Goal: Check status

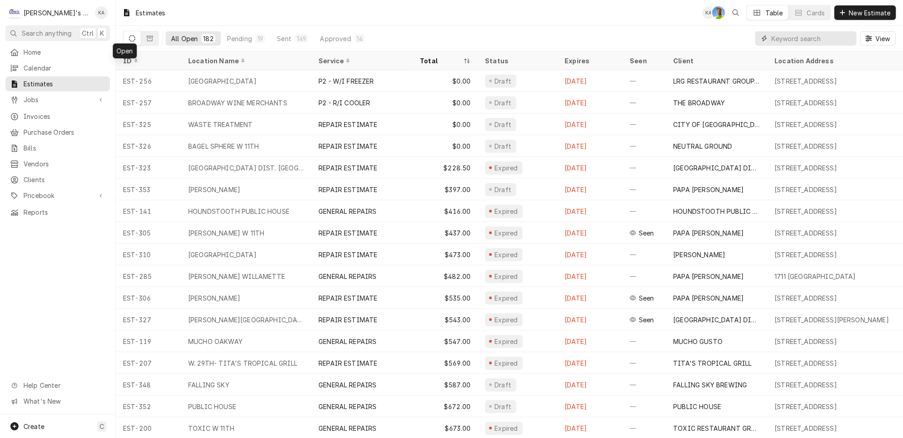
click at [805, 35] on input "Dynamic Content Wrapper" at bounding box center [811, 38] width 81 height 14
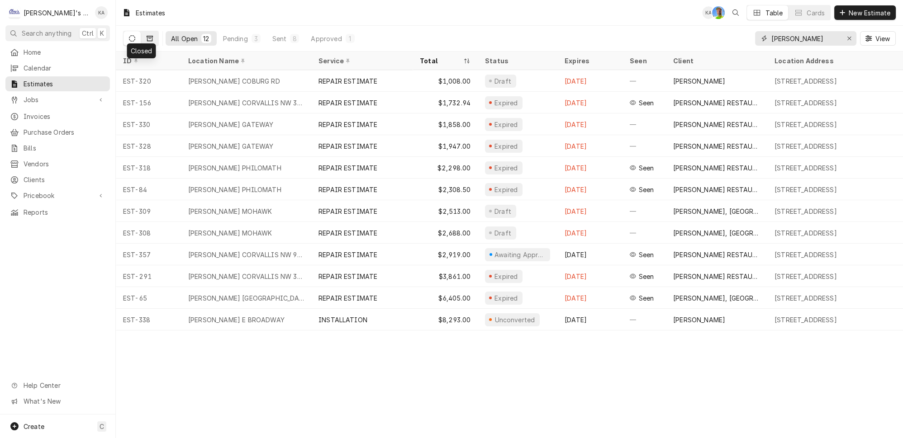
type input "MCDONALD"
click at [147, 36] on icon "Dynamic Content Wrapper" at bounding box center [150, 38] width 6 height 5
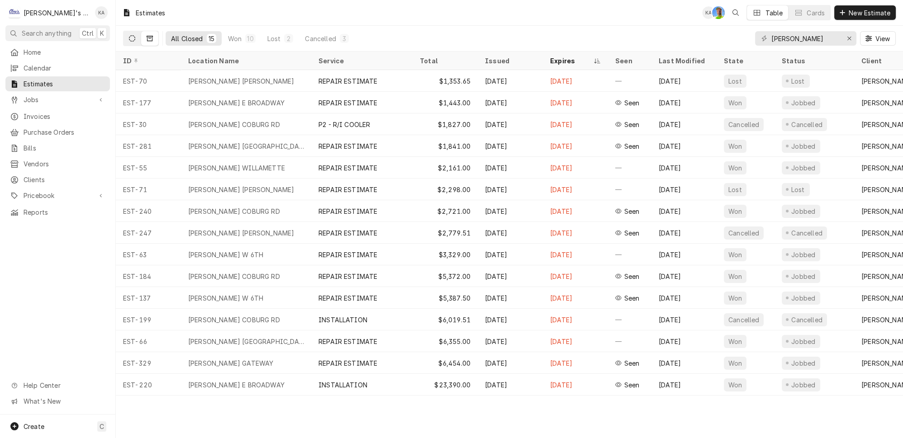
click at [129, 36] on icon "Dynamic Content Wrapper" at bounding box center [132, 38] width 6 height 6
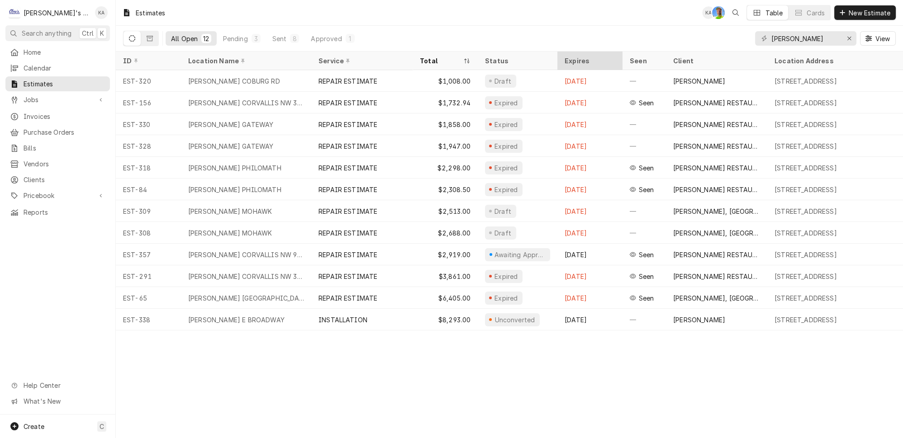
click at [582, 56] on div "Expires" at bounding box center [588, 60] width 49 height 9
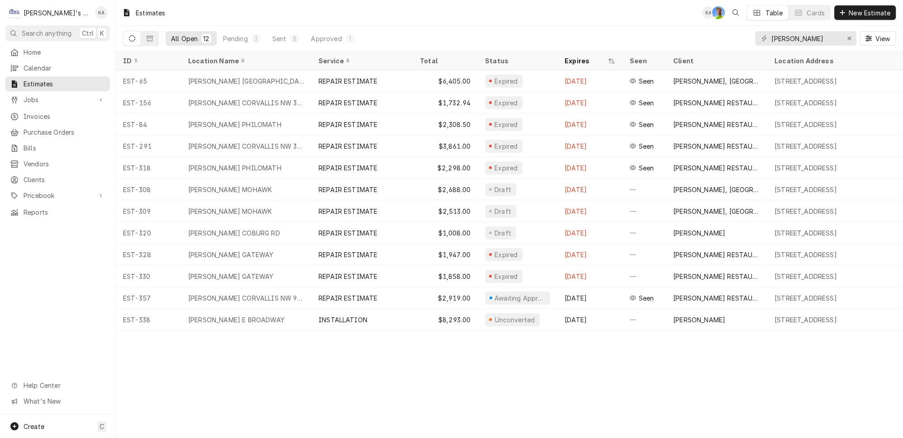
click at [582, 56] on div "Expires" at bounding box center [585, 60] width 42 height 9
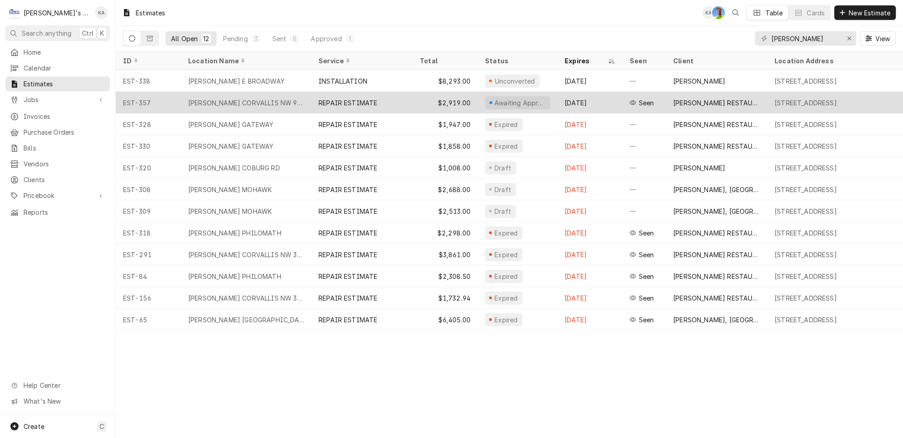
click at [375, 95] on div "REPAIR ESTIMATE" at bounding box center [361, 103] width 101 height 22
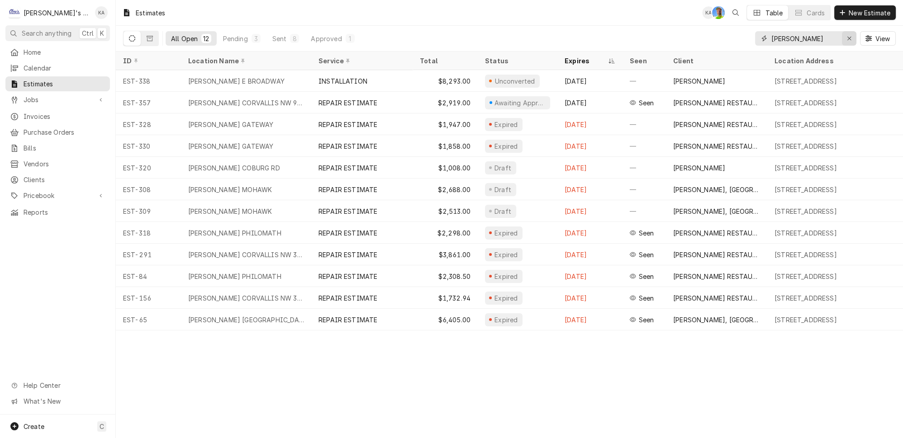
click at [852, 36] on icon "Erase input" at bounding box center [849, 38] width 5 height 6
